Goal: Find specific page/section: Find specific page/section

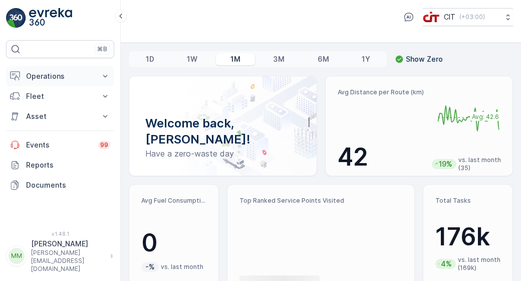
click at [92, 78] on p "Operations" at bounding box center [60, 76] width 68 height 10
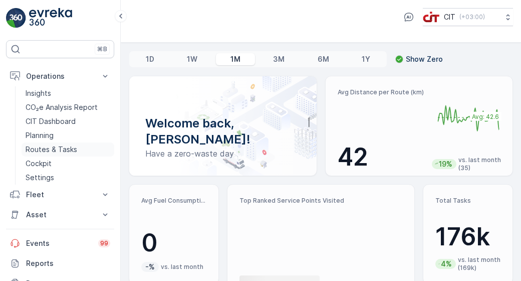
click at [67, 146] on p "Routes & Tasks" at bounding box center [52, 149] width 52 height 10
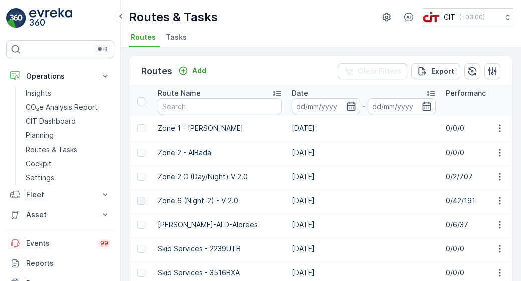
click at [351, 108] on icon "button" at bounding box center [351, 106] width 10 height 10
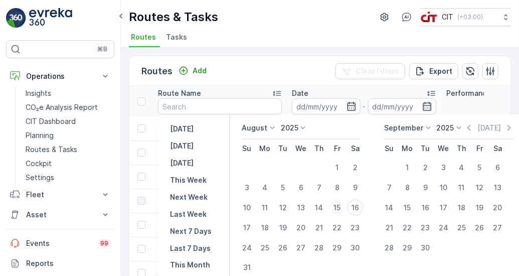
click at [336, 206] on div "15" at bounding box center [337, 207] width 16 height 16
type input "15.08.2025"
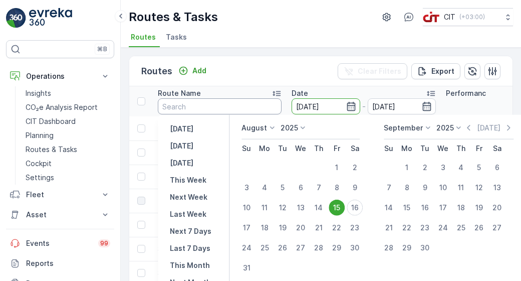
click at [251, 106] on input "text" at bounding box center [220, 106] width 124 height 16
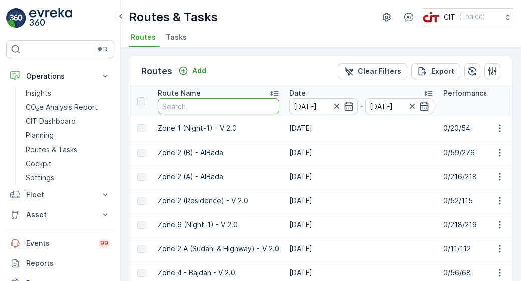
click at [232, 106] on input "text" at bounding box center [218, 106] width 121 height 16
type input "zone 3"
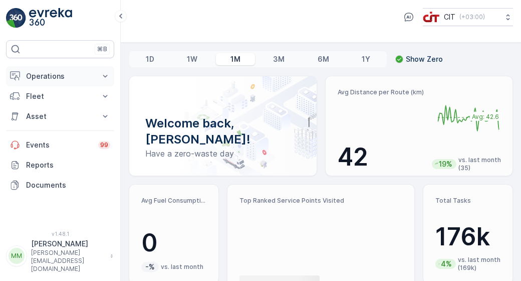
click at [102, 67] on button "Operations" at bounding box center [60, 76] width 108 height 20
